Goal: Entertainment & Leisure: Consume media (video, audio)

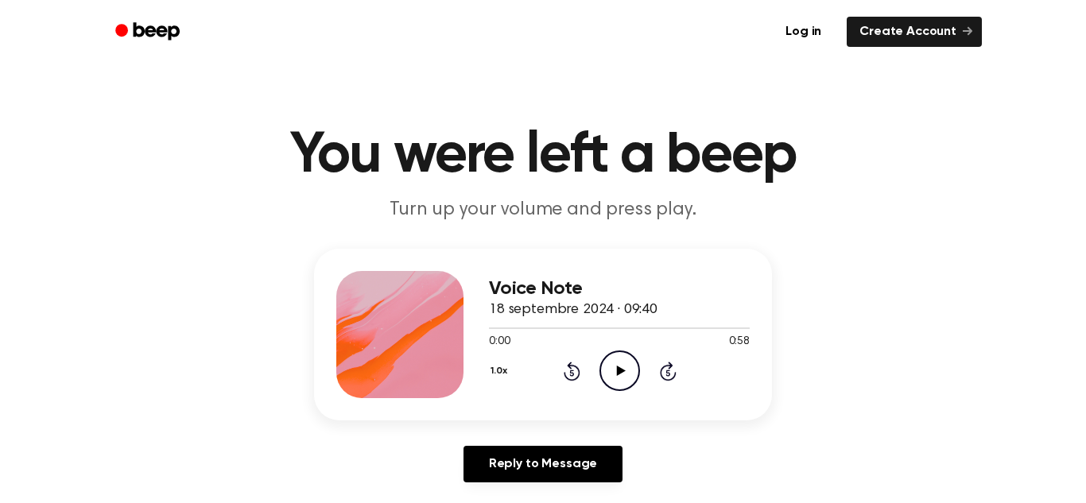
click at [626, 367] on icon "Play Audio" at bounding box center [620, 371] width 41 height 41
click at [624, 383] on icon "Pause Audio" at bounding box center [620, 371] width 41 height 41
click at [589, 357] on div "1.0x Rewind 5 seconds Play Audio Skip 5 seconds" at bounding box center [619, 371] width 261 height 41
click at [608, 364] on icon "Play Audio" at bounding box center [620, 371] width 41 height 41
click at [616, 357] on icon "Pause Audio" at bounding box center [620, 371] width 41 height 41
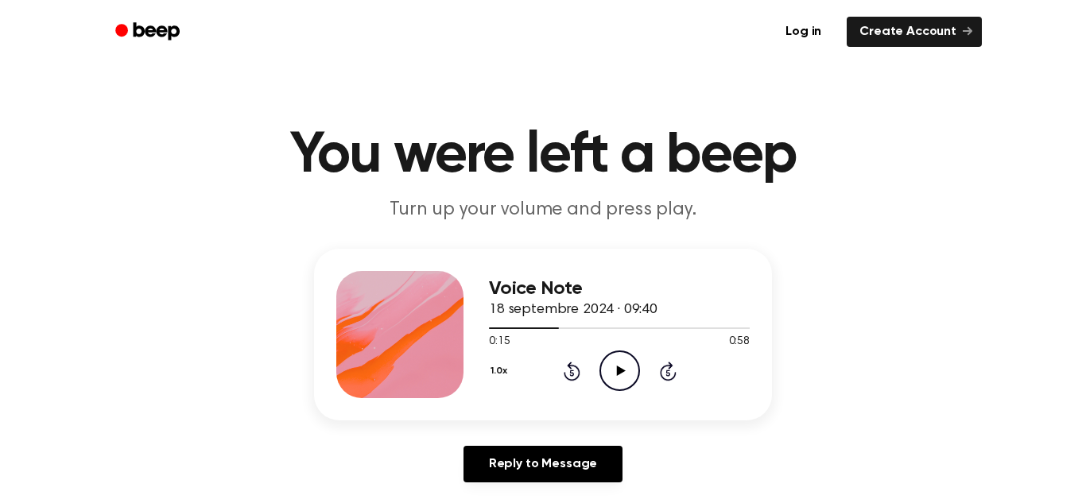
click at [617, 356] on icon "Play Audio" at bounding box center [620, 371] width 41 height 41
click at [617, 356] on icon "Pause Audio" at bounding box center [620, 371] width 41 height 41
click at [625, 363] on icon "Play Audio" at bounding box center [620, 371] width 41 height 41
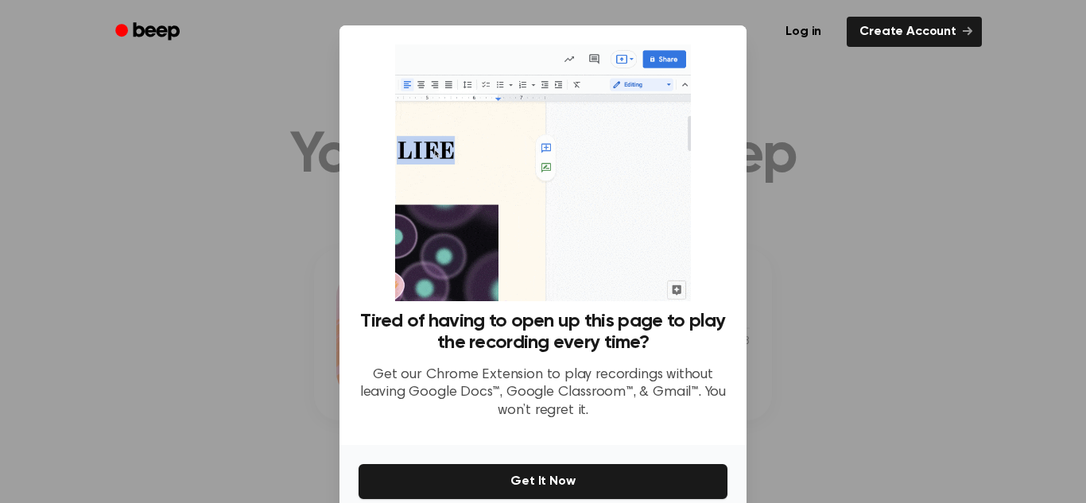
click at [854, 280] on div at bounding box center [543, 251] width 1086 height 503
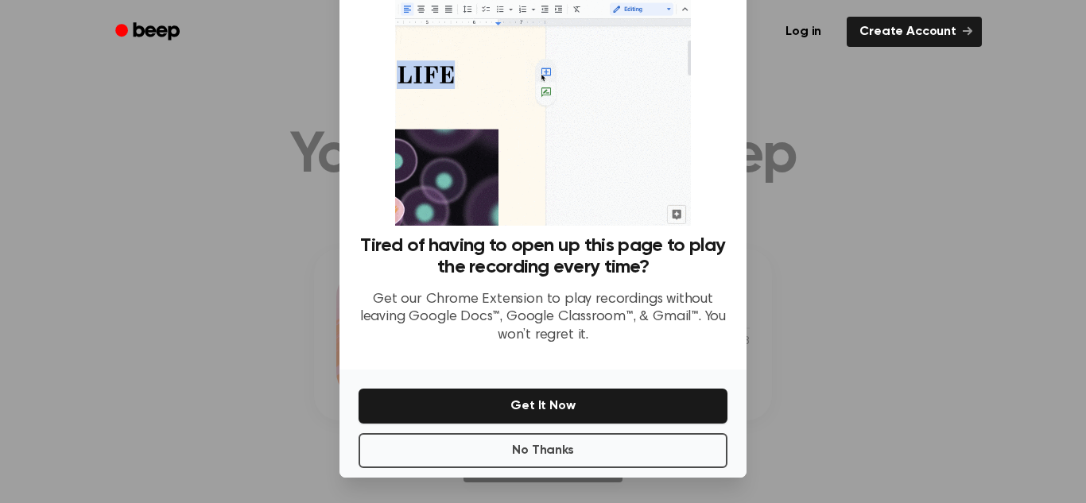
click at [589, 473] on div "No Thanks Get It Now" at bounding box center [543, 424] width 407 height 108
click at [588, 461] on button "No Thanks" at bounding box center [543, 450] width 369 height 35
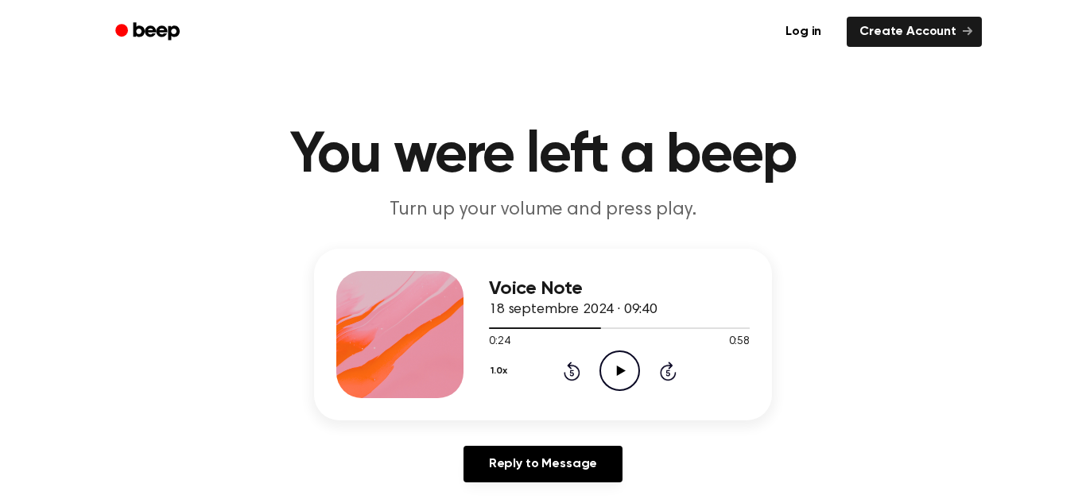
click at [622, 371] on icon at bounding box center [620, 371] width 9 height 10
click at [622, 371] on icon at bounding box center [619, 371] width 7 height 10
click at [619, 343] on div "0:39 0:58" at bounding box center [619, 342] width 261 height 17
click at [614, 363] on icon "Play Audio" at bounding box center [620, 371] width 41 height 41
click at [635, 364] on icon "Pause Audio" at bounding box center [620, 371] width 41 height 41
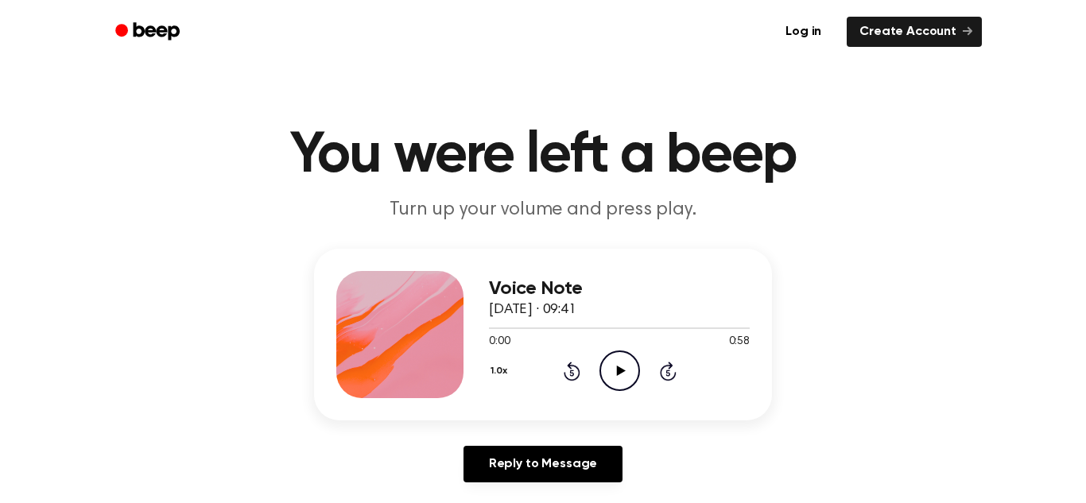
click at [624, 373] on icon "Play Audio" at bounding box center [620, 371] width 41 height 41
click at [620, 371] on icon "Pause Audio" at bounding box center [620, 371] width 41 height 41
click at [628, 374] on icon "Play Audio" at bounding box center [620, 371] width 41 height 41
click at [619, 356] on icon "Pause Audio" at bounding box center [620, 371] width 41 height 41
click at [610, 364] on icon "Play Audio" at bounding box center [620, 371] width 41 height 41
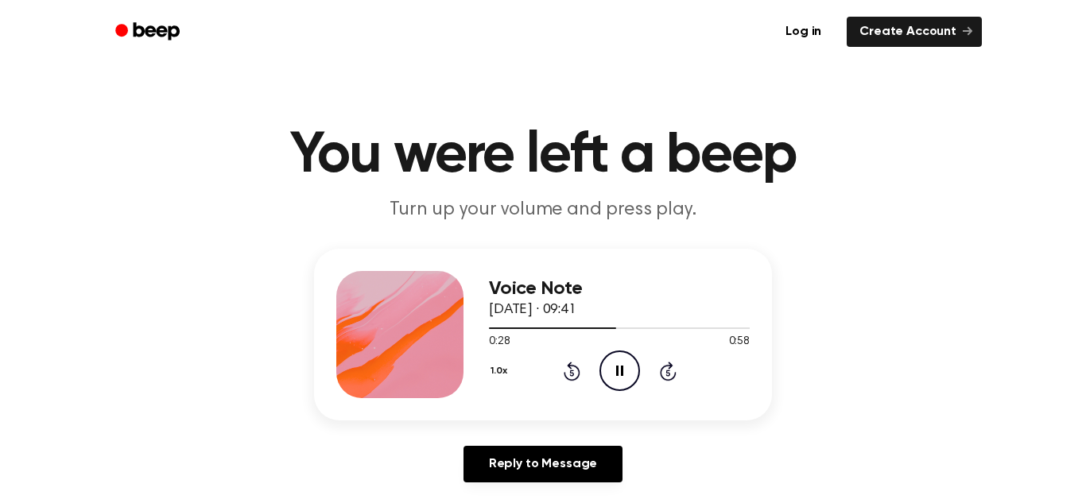
click at [614, 371] on icon "Pause Audio" at bounding box center [620, 371] width 41 height 41
click at [606, 371] on icon "Play Audio" at bounding box center [620, 371] width 41 height 41
click at [609, 373] on icon "Pause Audio" at bounding box center [620, 371] width 41 height 41
click at [613, 380] on icon "Play Audio" at bounding box center [620, 371] width 41 height 41
click at [694, 332] on div at bounding box center [619, 327] width 261 height 13
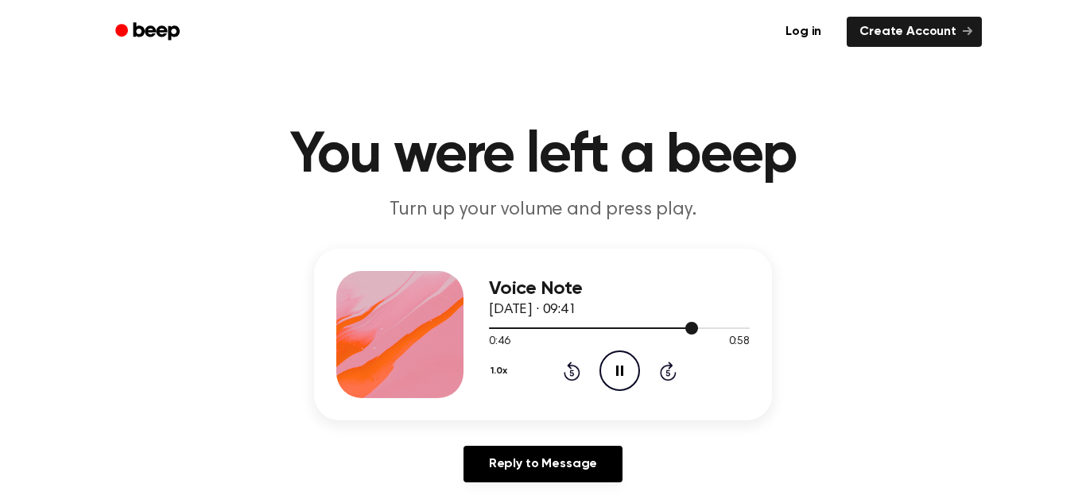
click at [684, 329] on div at bounding box center [619, 327] width 261 height 13
click at [635, 363] on icon "Pause Audio" at bounding box center [620, 371] width 41 height 41
